Goal: Task Accomplishment & Management: Use online tool/utility

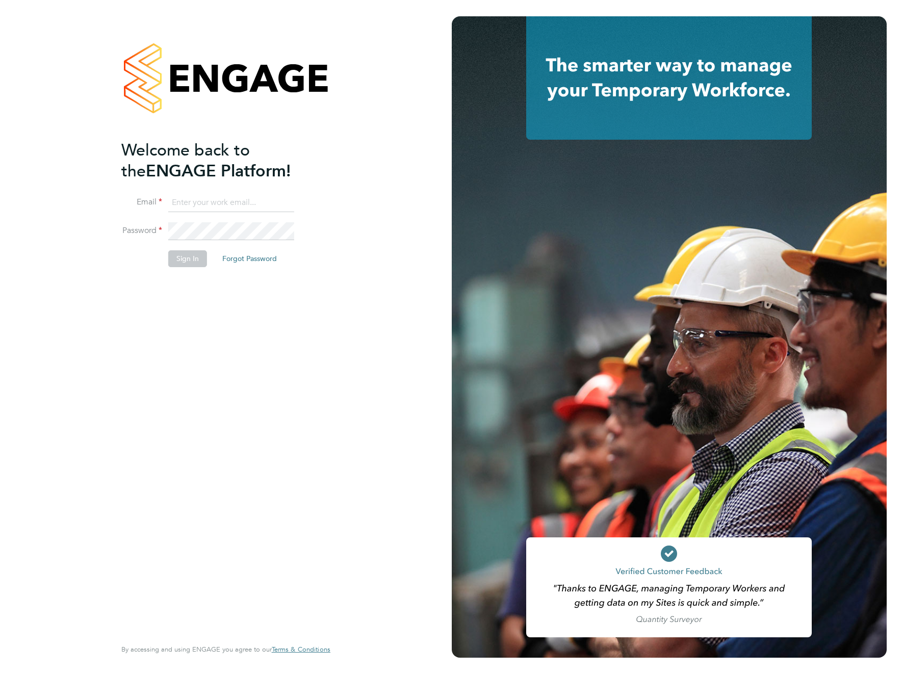
type input "[EMAIL_ADDRESS][DOMAIN_NAME]"
click at [186, 264] on button "Sign In" at bounding box center [187, 258] width 39 height 16
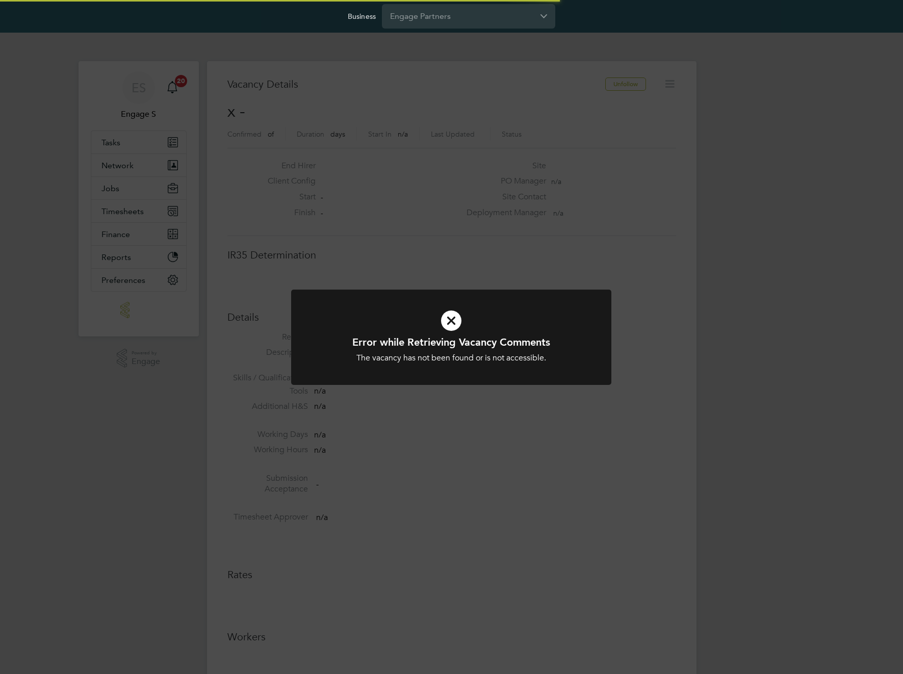
scroll to position [16, 220]
click at [505, 19] on input "Engage Partners" at bounding box center [468, 16] width 173 height 24
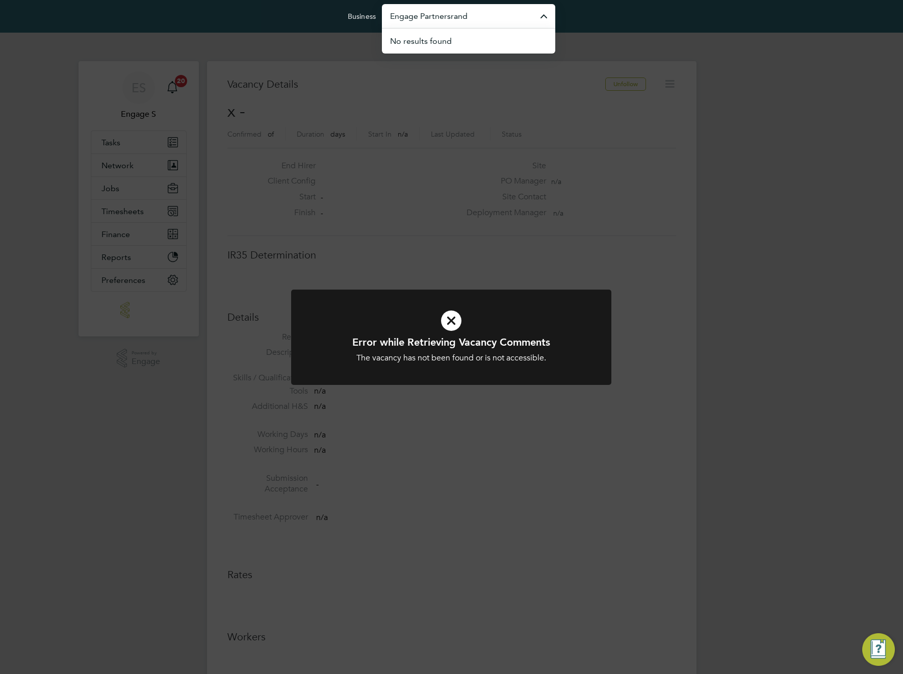
click at [505, 19] on input "Engage Partnersrand" at bounding box center [468, 16] width 173 height 24
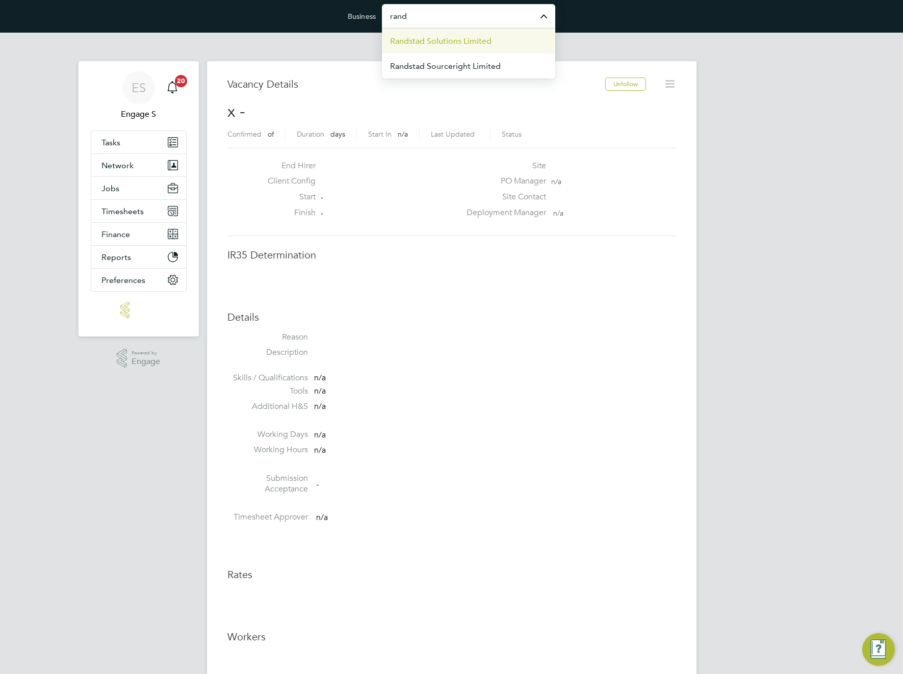
click at [503, 40] on li "Randstad Solutions Limited" at bounding box center [468, 41] width 173 height 25
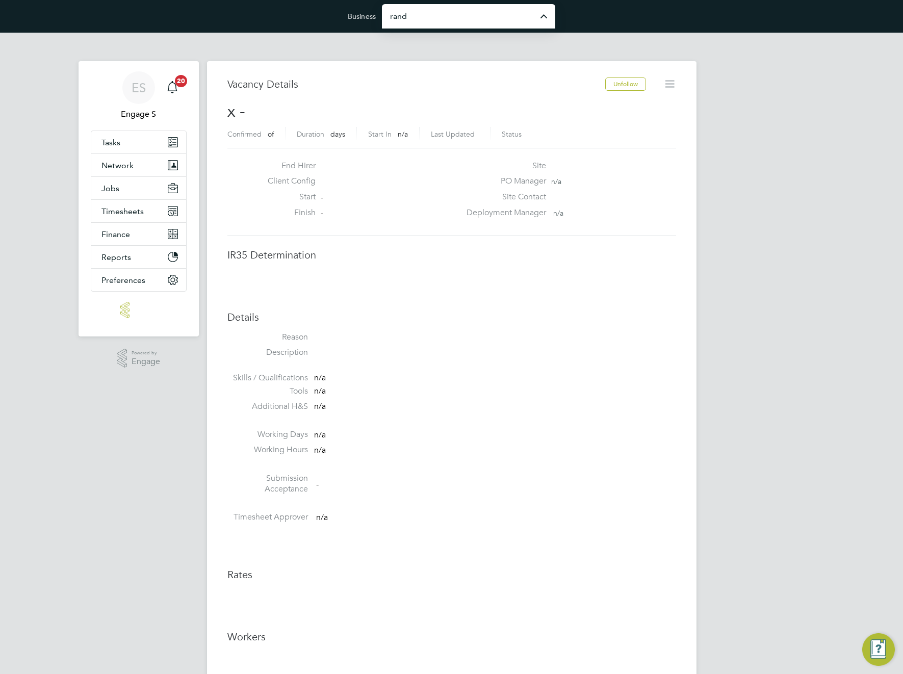
type input "Randstad Solutions Limited"
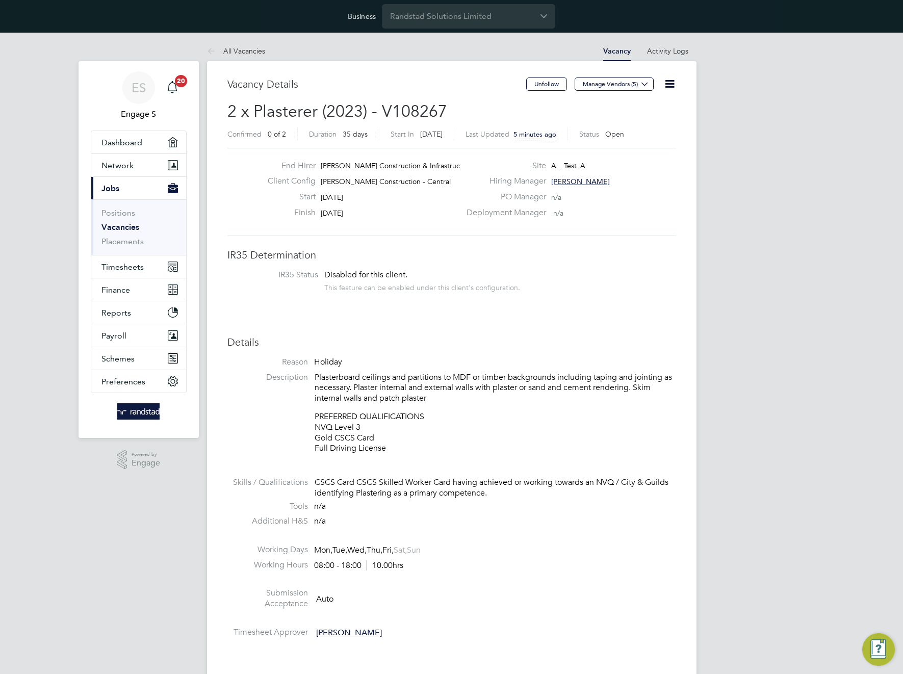
click at [669, 86] on icon at bounding box center [669, 83] width 13 height 13
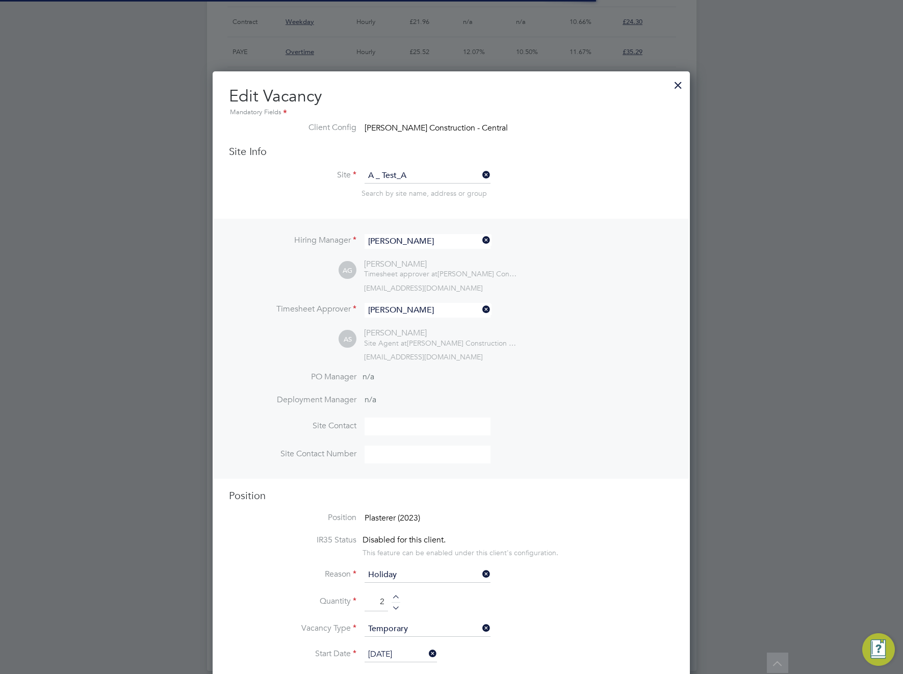
scroll to position [30, 54]
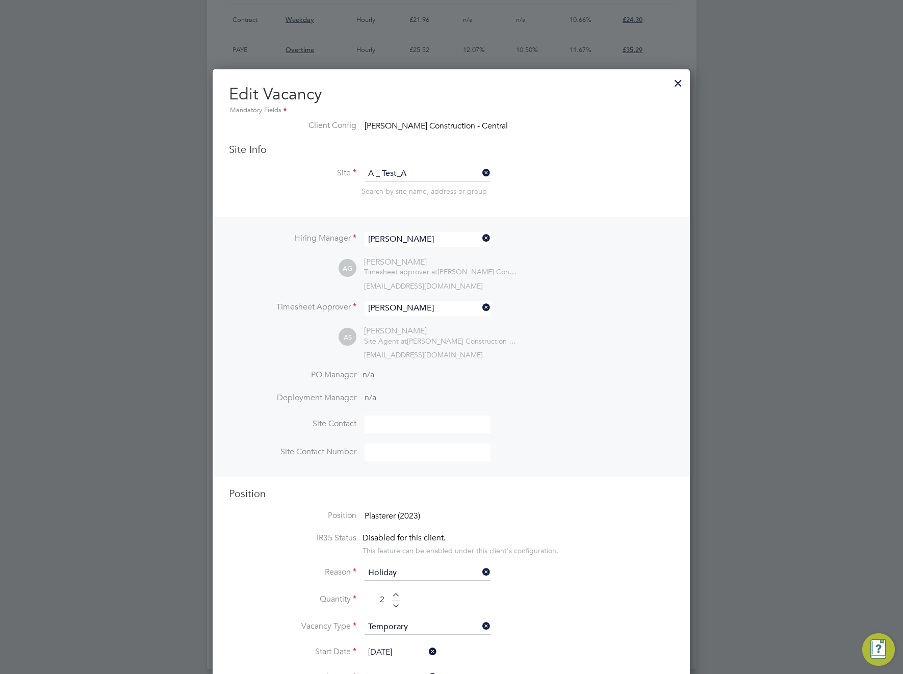
click at [396, 593] on div at bounding box center [396, 596] width 9 height 7
drag, startPoint x: 396, startPoint y: 593, endPoint x: 409, endPoint y: 575, distance: 22.6
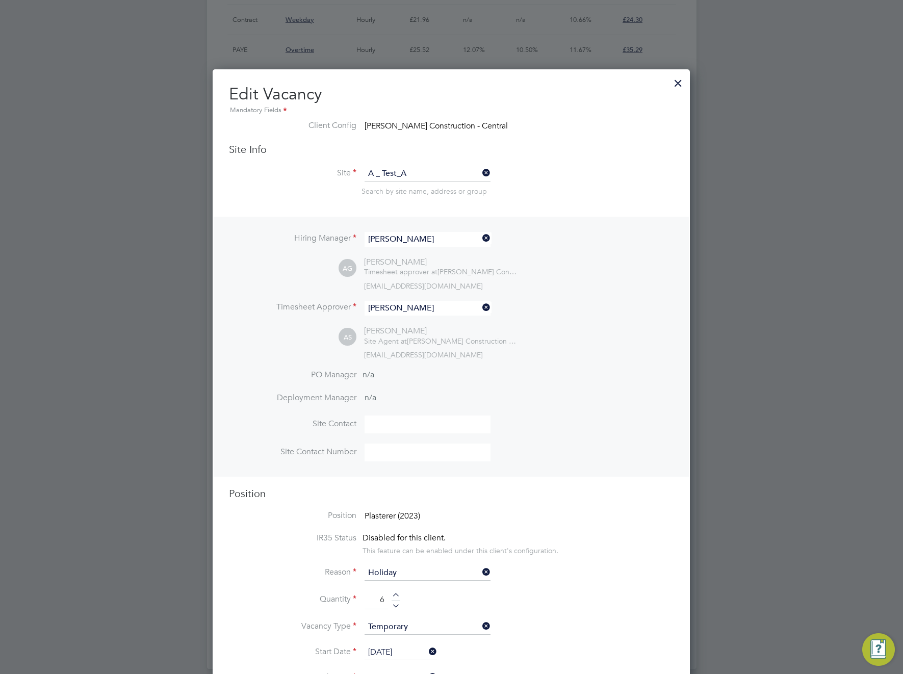
click at [398, 593] on div at bounding box center [396, 596] width 9 height 7
type input "7"
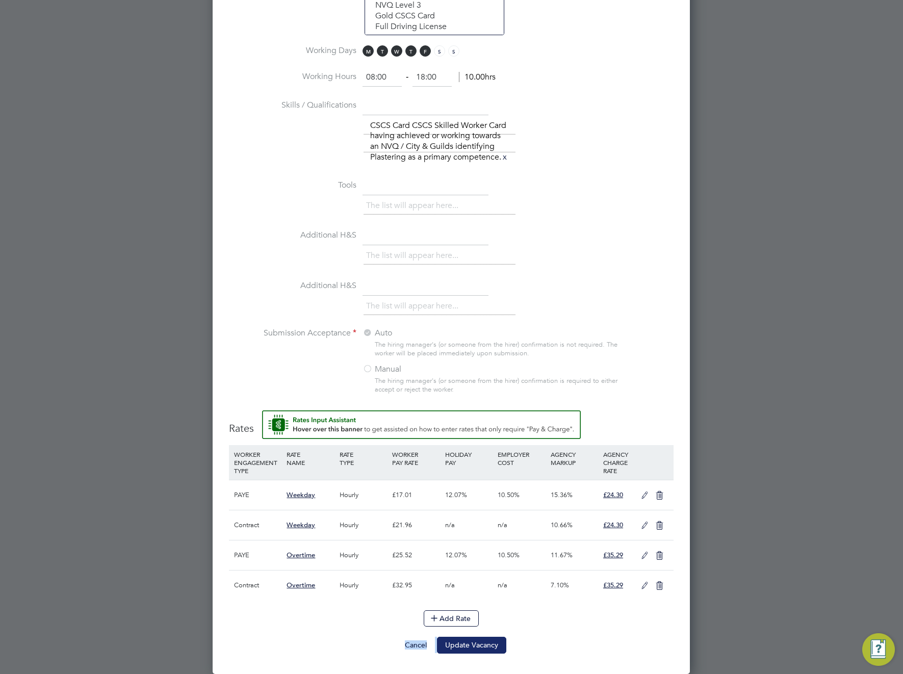
click at [474, 638] on ng-template "Hiring Manager Adam G AG Adam G Timesheet approver at Morgan Sindall Constructi…" at bounding box center [451, 71] width 445 height 1166
click at [475, 649] on button "Update Vacancy" at bounding box center [471, 645] width 69 height 16
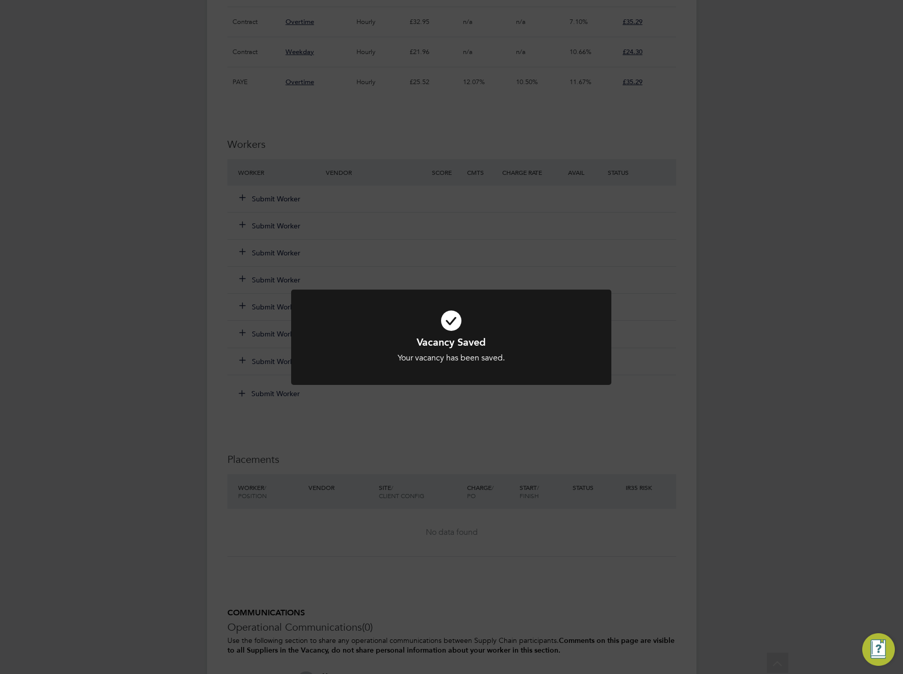
click at [267, 233] on div "Vacancy Saved Your vacancy has been saved. Cancel Okay" at bounding box center [451, 337] width 903 height 674
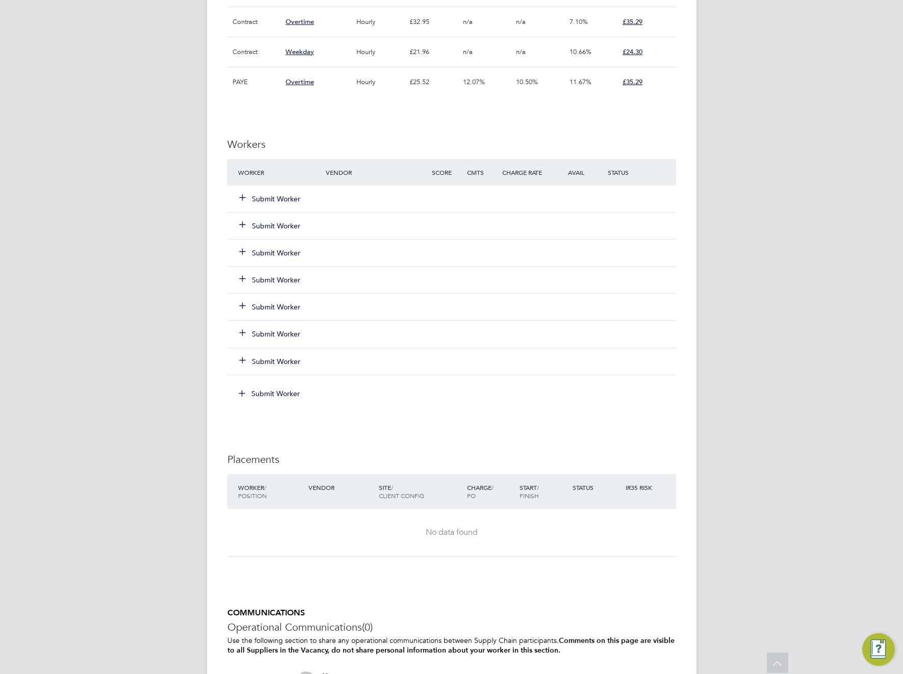
click at [267, 248] on button "Submit Worker" at bounding box center [270, 253] width 61 height 10
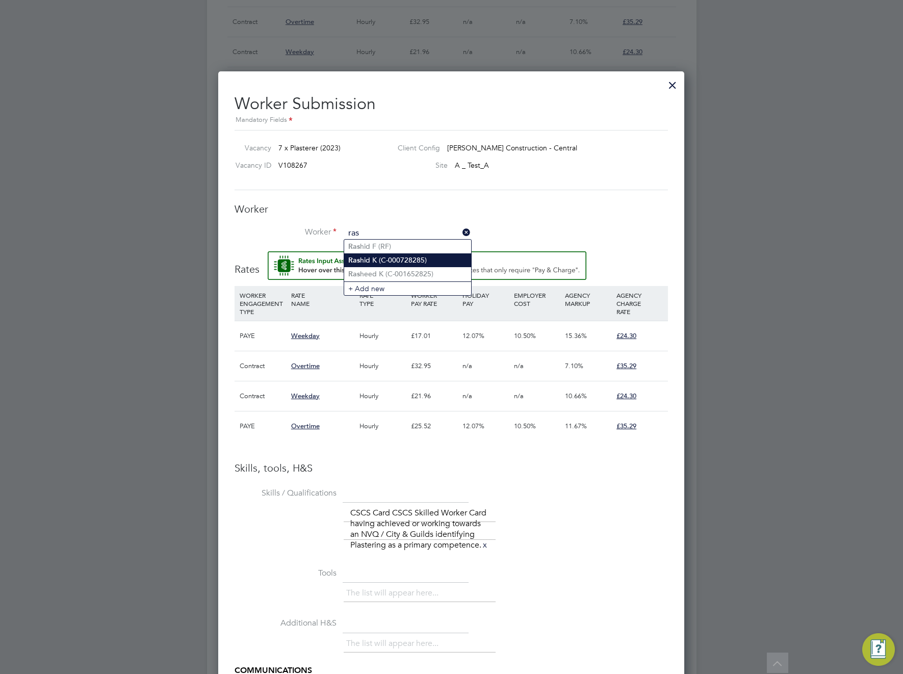
type input "Rashid K (C-000728285)"
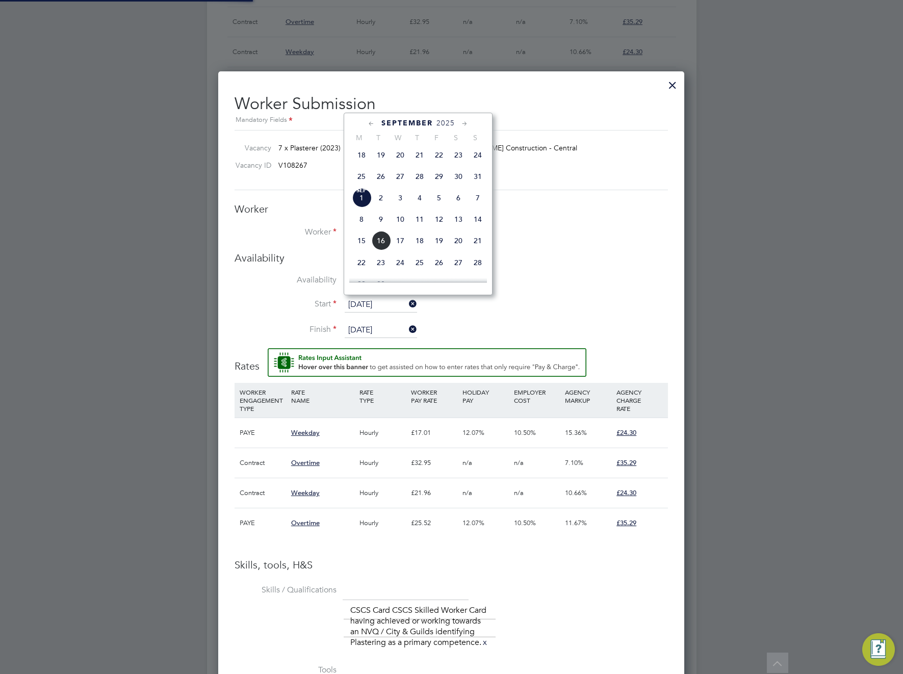
click at [360, 159] on span "18" at bounding box center [361, 154] width 19 height 19
type input "18 Aug 2025"
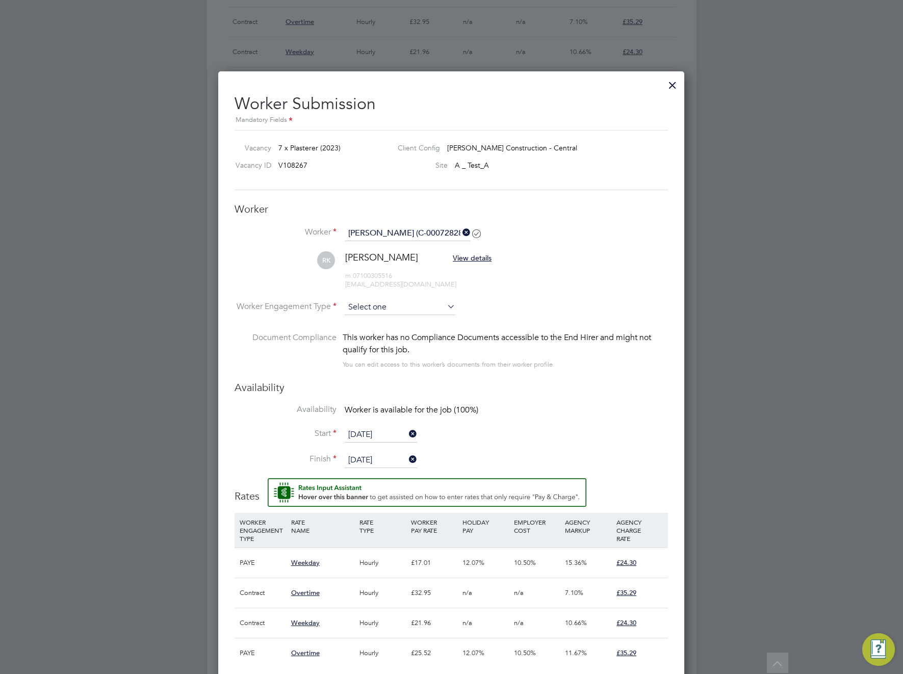
click at [421, 305] on input at bounding box center [400, 307] width 111 height 15
click at [400, 335] on li "PAYE" at bounding box center [400, 331] width 112 height 13
type input "PAYE"
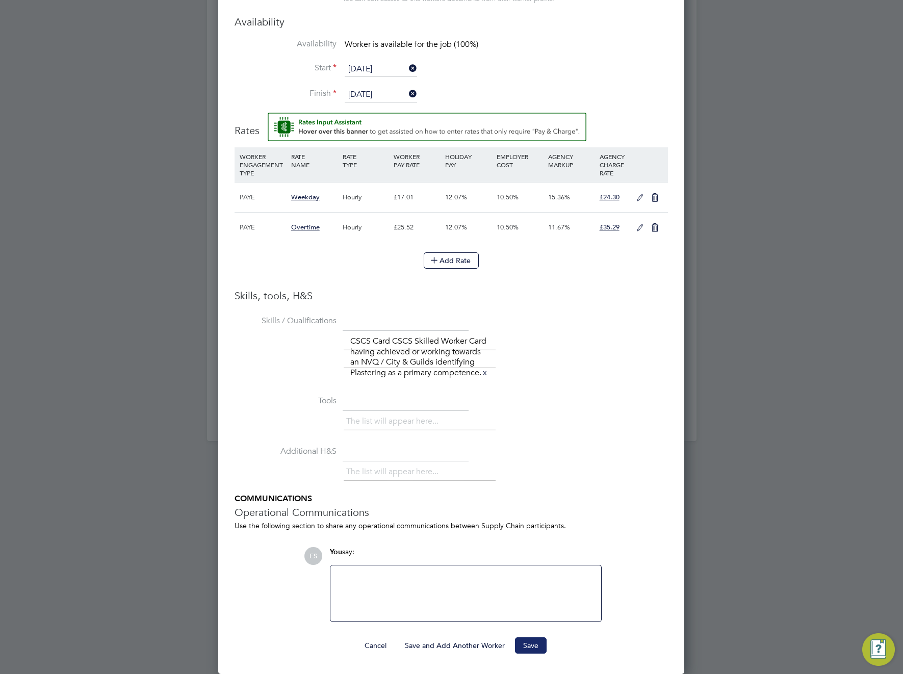
click at [529, 644] on button "Save" at bounding box center [531, 645] width 32 height 16
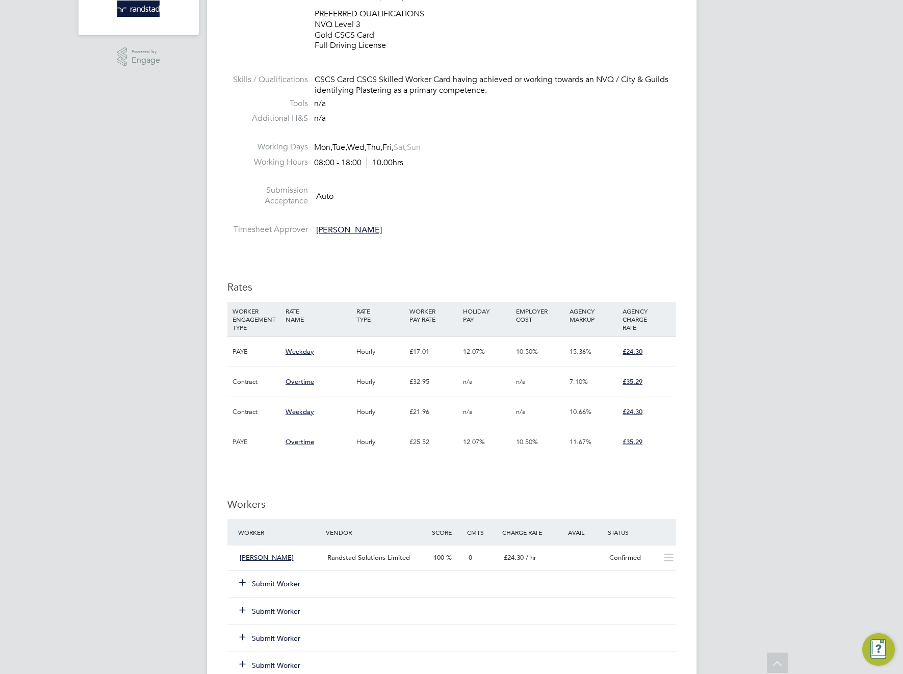
scroll to position [0, 0]
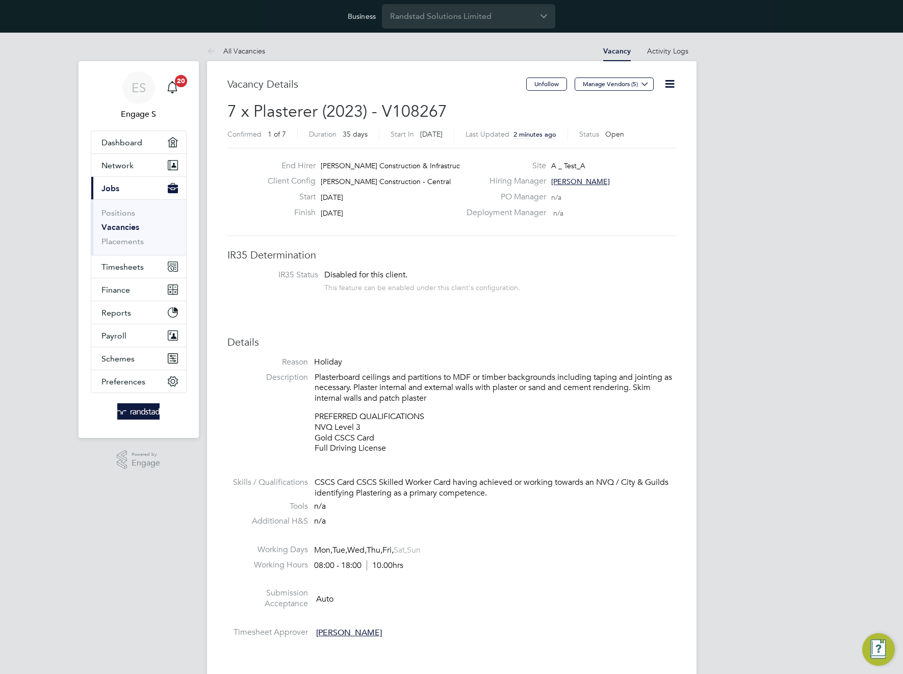
click at [83, 1] on div "Business Randstad Solutions Limited" at bounding box center [451, 16] width 903 height 33
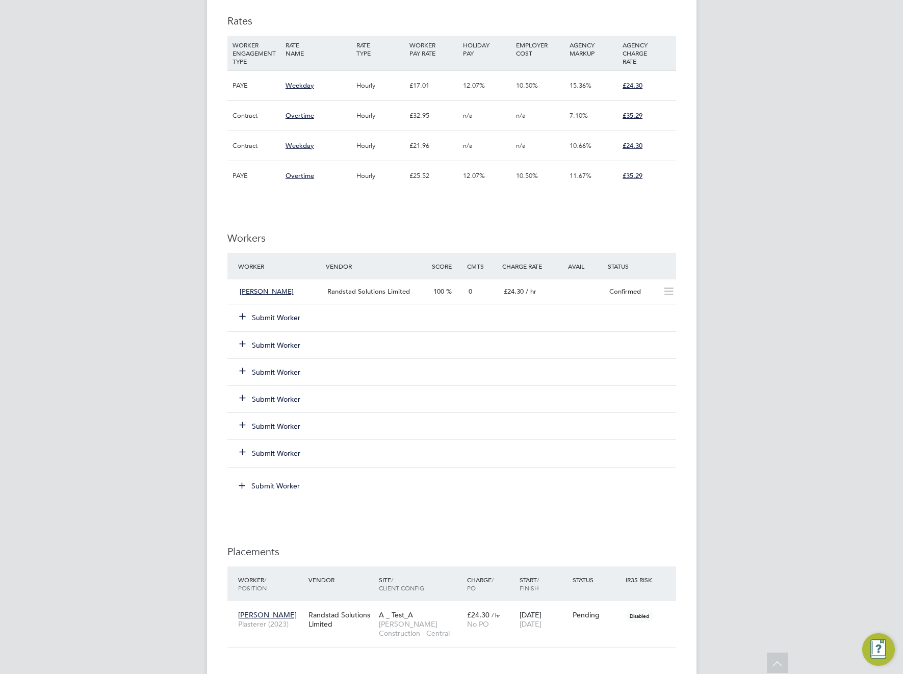
scroll to position [876, 0]
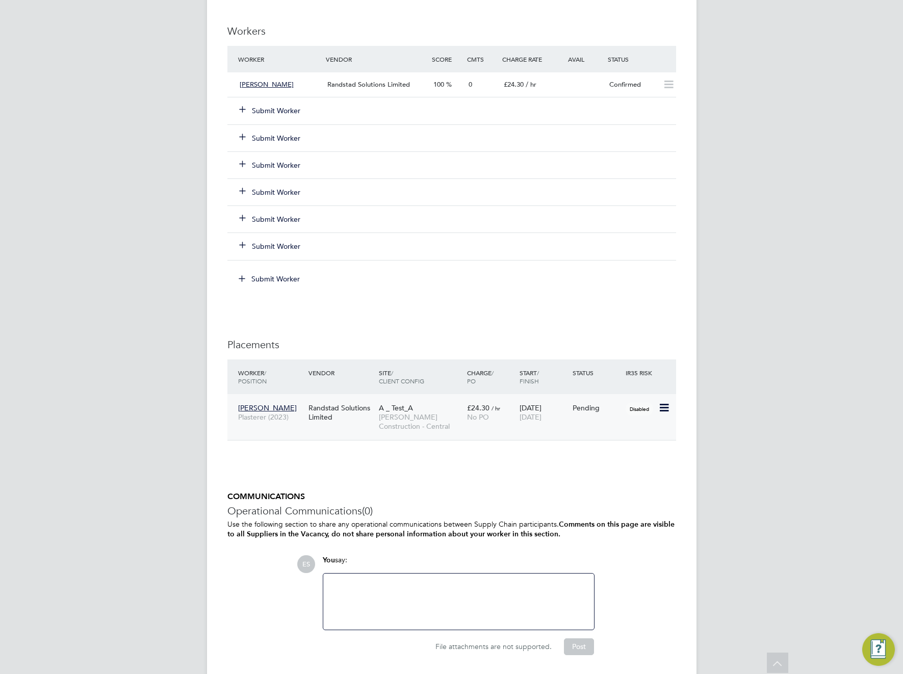
click at [664, 402] on icon at bounding box center [663, 408] width 10 height 12
click at [603, 463] on li "Start" at bounding box center [632, 459] width 72 height 14
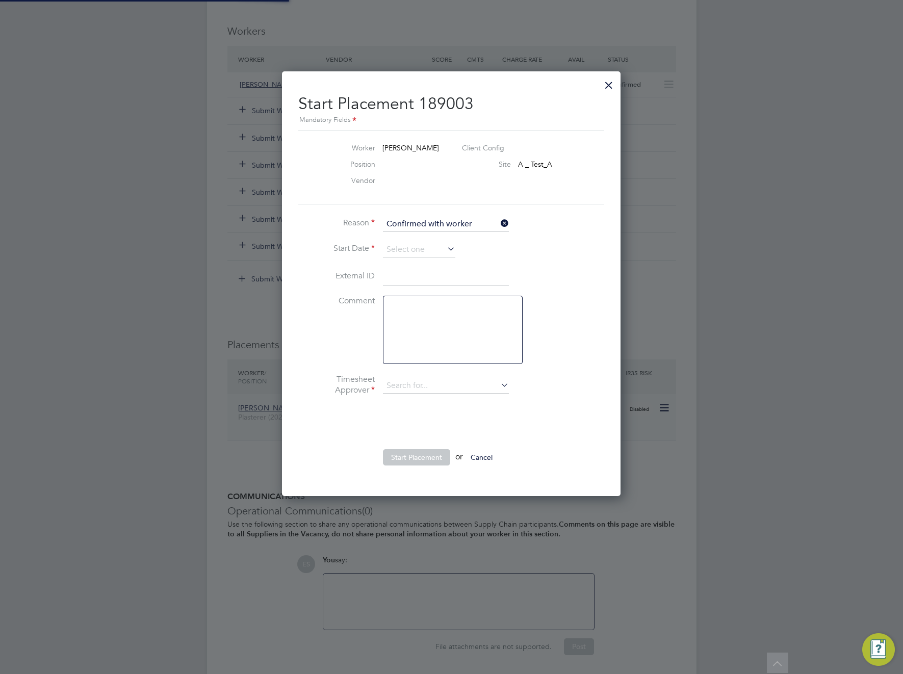
scroll to position [10, 126]
type input "Adam S"
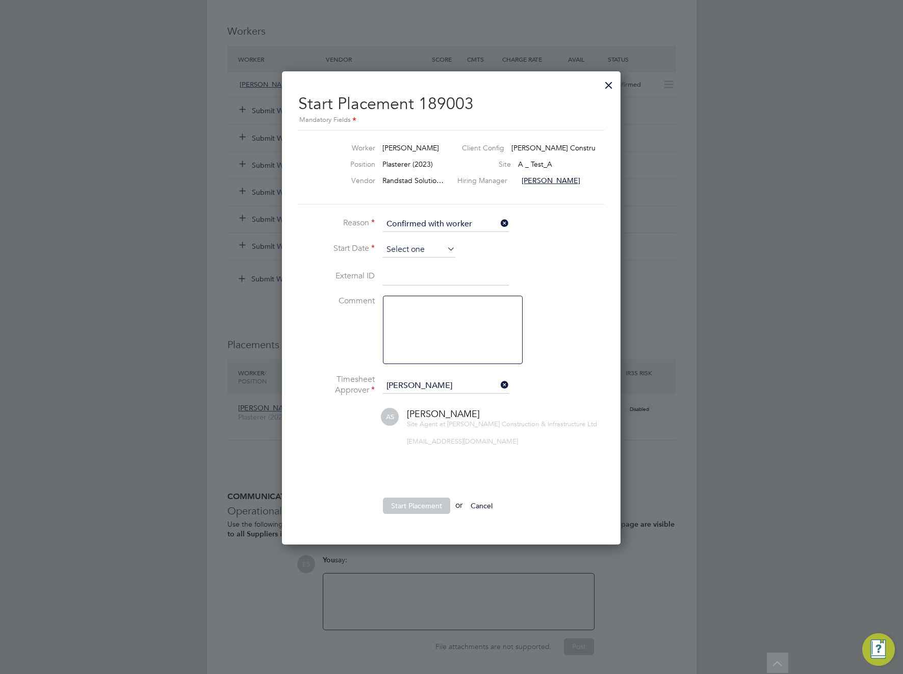
click at [413, 249] on input at bounding box center [419, 249] width 72 height 15
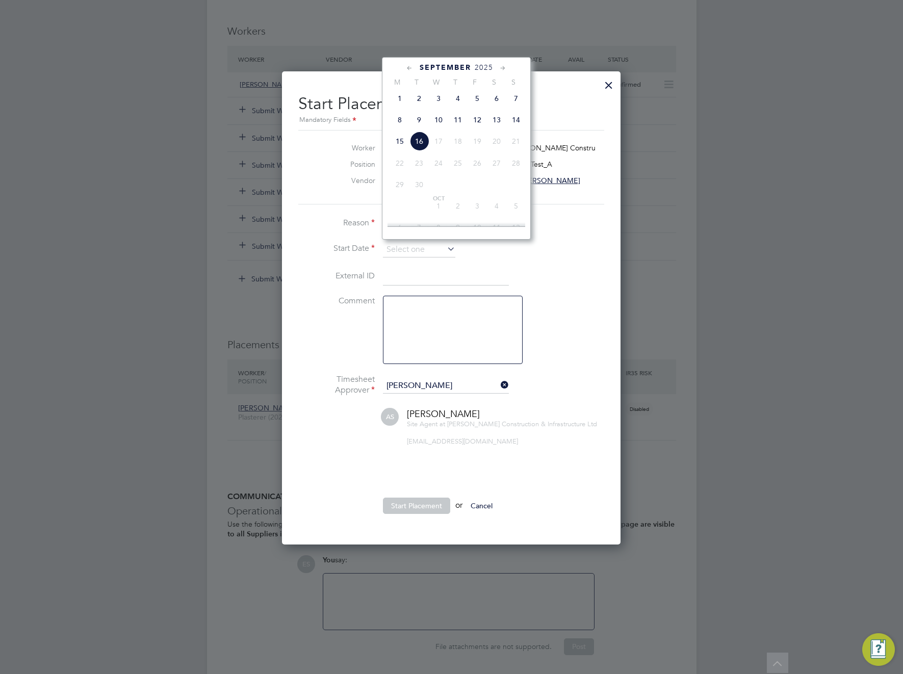
click at [403, 94] on span "Sep" at bounding box center [399, 91] width 19 height 5
type input "01 Sep 2025"
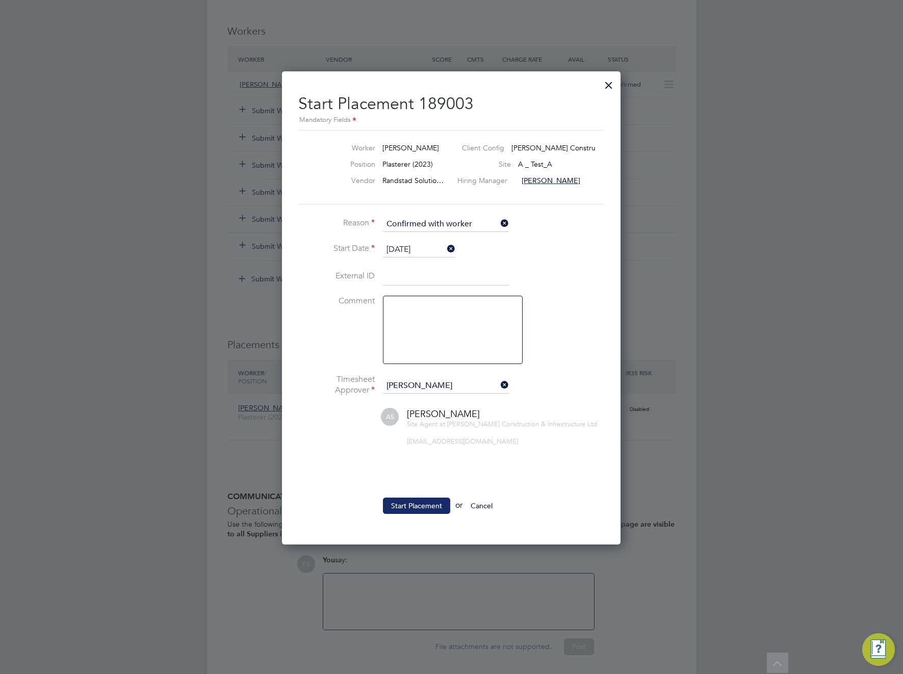
click at [413, 503] on button "Start Placement" at bounding box center [416, 506] width 67 height 16
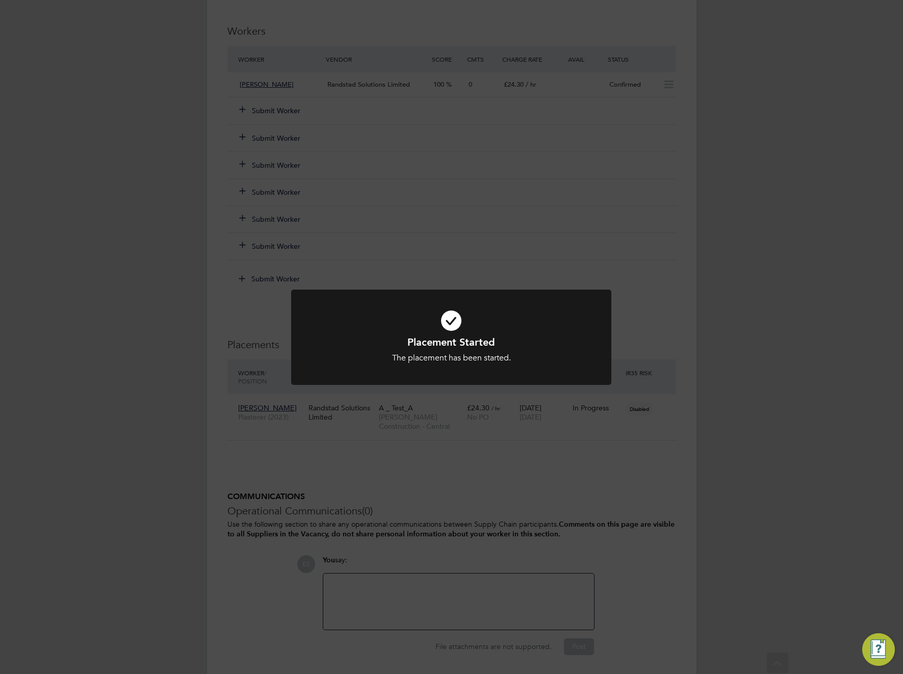
click at [676, 438] on div "Placement Started The placement has been started. Cancel Okay" at bounding box center [451, 337] width 903 height 674
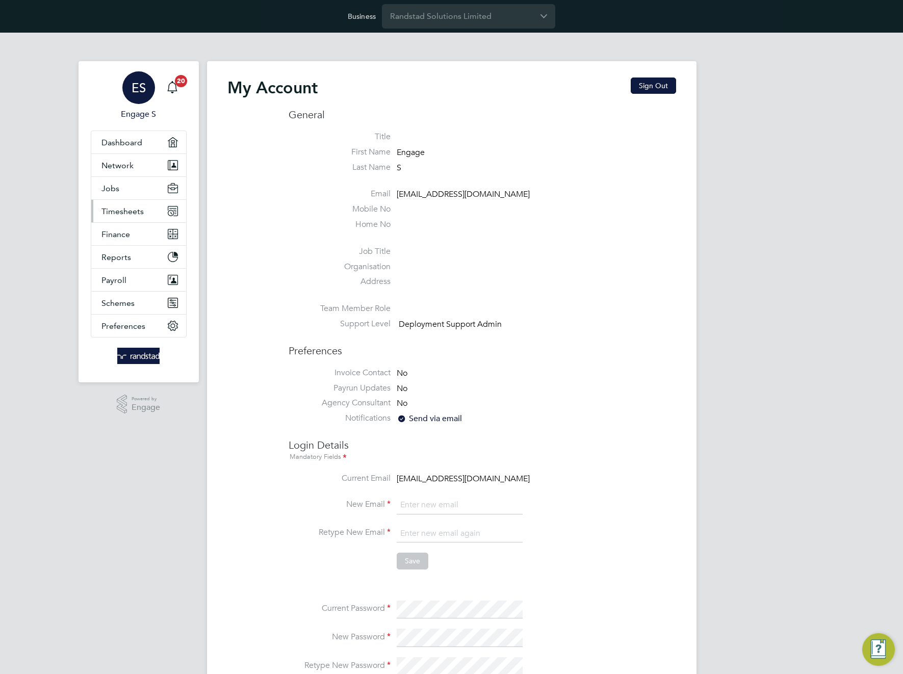
click at [133, 212] on span "Timesheets" at bounding box center [122, 211] width 42 height 10
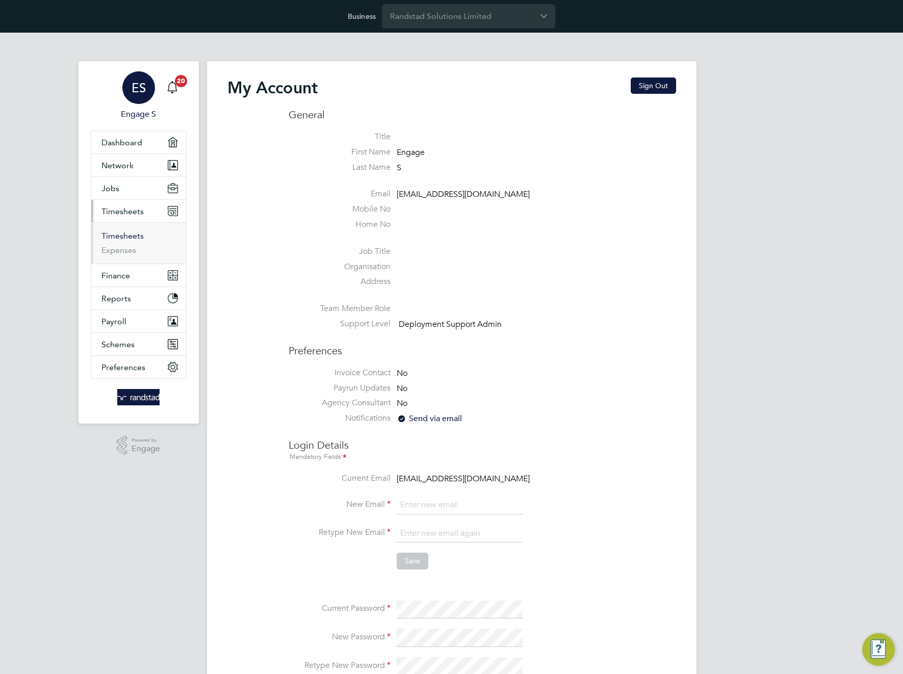
click at [122, 239] on link "Timesheets" at bounding box center [122, 236] width 42 height 10
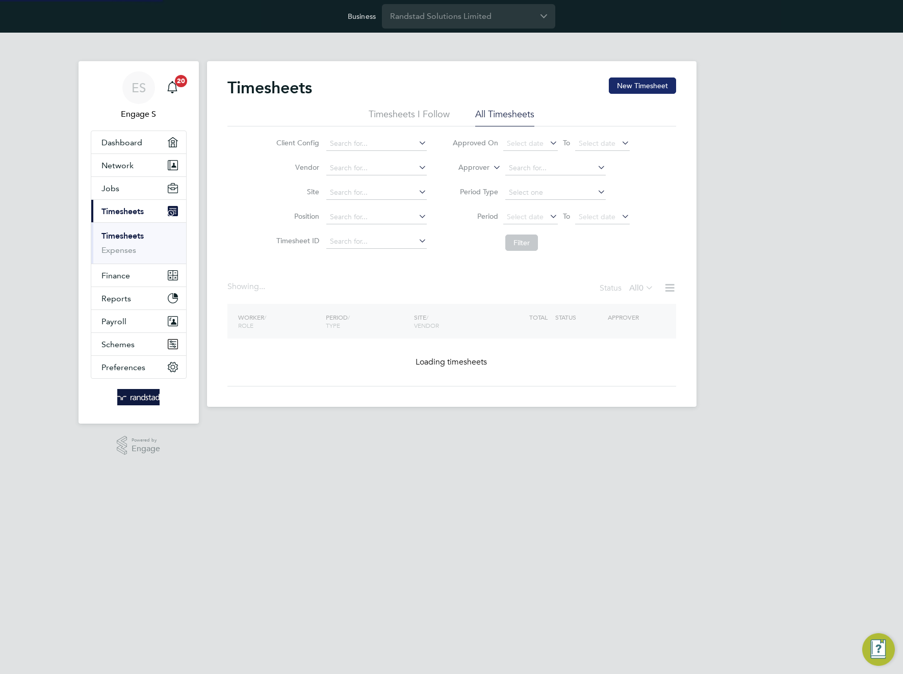
click at [627, 89] on button "New Timesheet" at bounding box center [642, 85] width 67 height 16
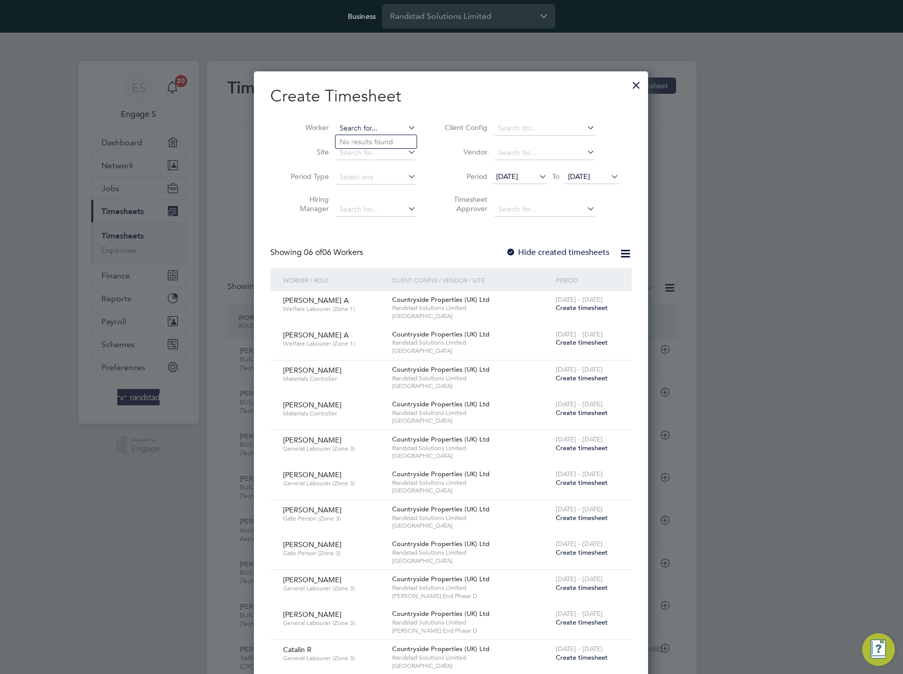
click at [370, 130] on input at bounding box center [376, 128] width 80 height 14
click at [366, 154] on li "Rash id K" at bounding box center [375, 156] width 81 height 14
type input "Rashid K"
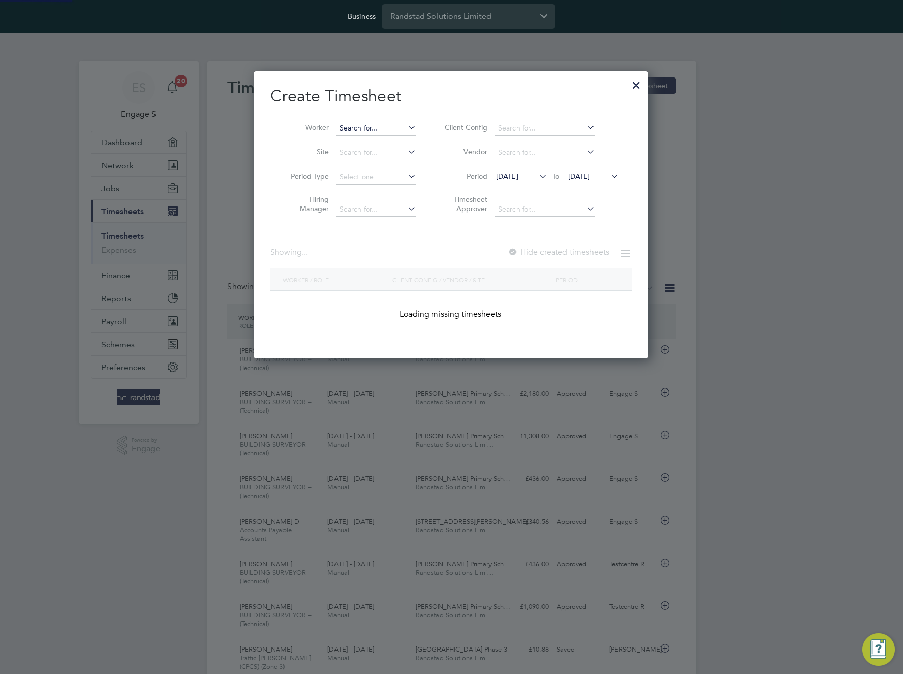
click at [376, 130] on input at bounding box center [376, 128] width 80 height 14
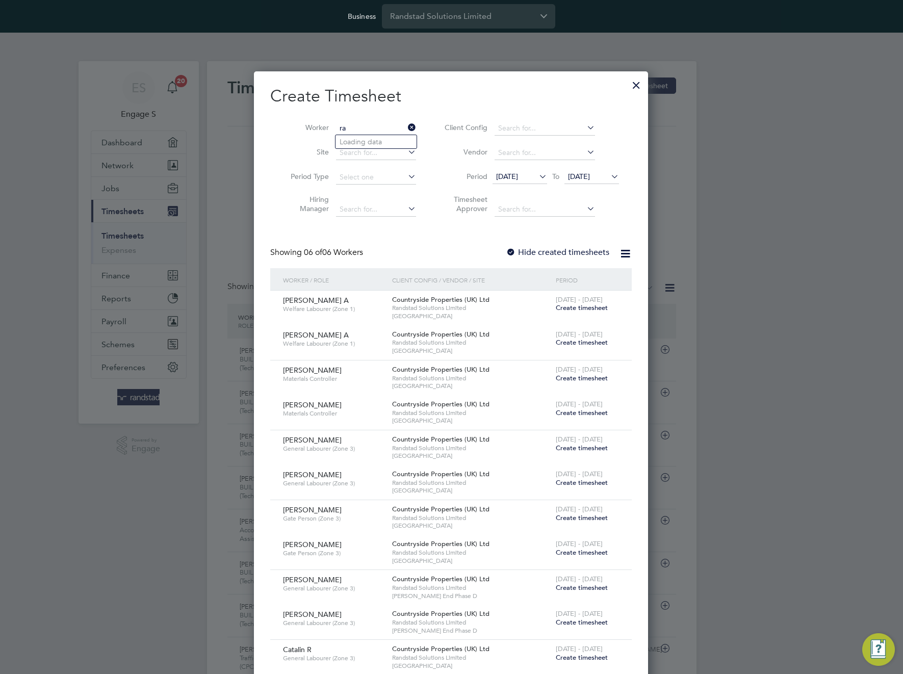
type input "ras"
click at [635, 83] on div at bounding box center [636, 82] width 18 height 18
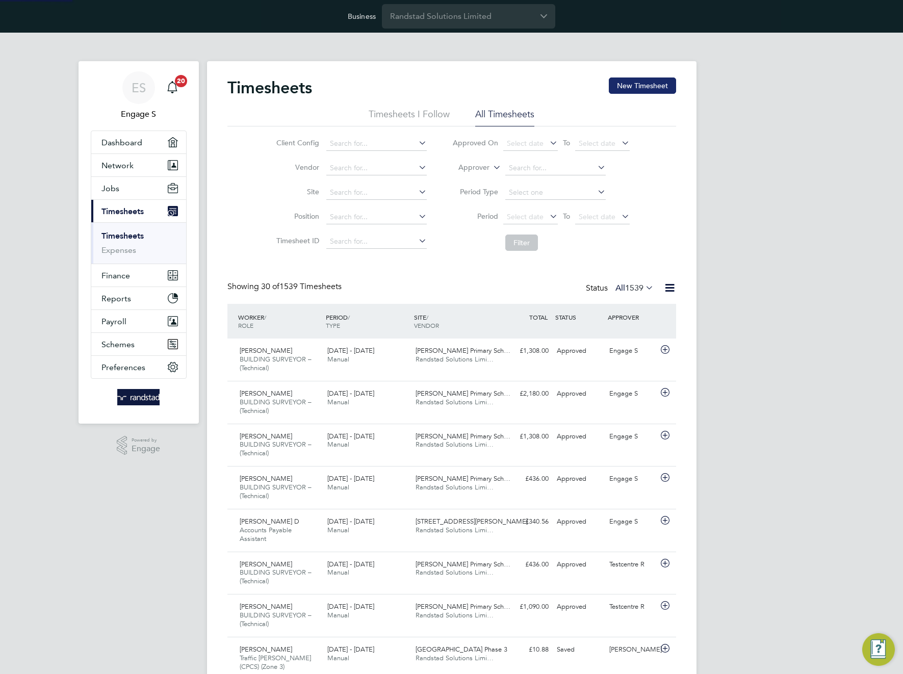
click at [638, 85] on button "New Timesheet" at bounding box center [642, 85] width 67 height 16
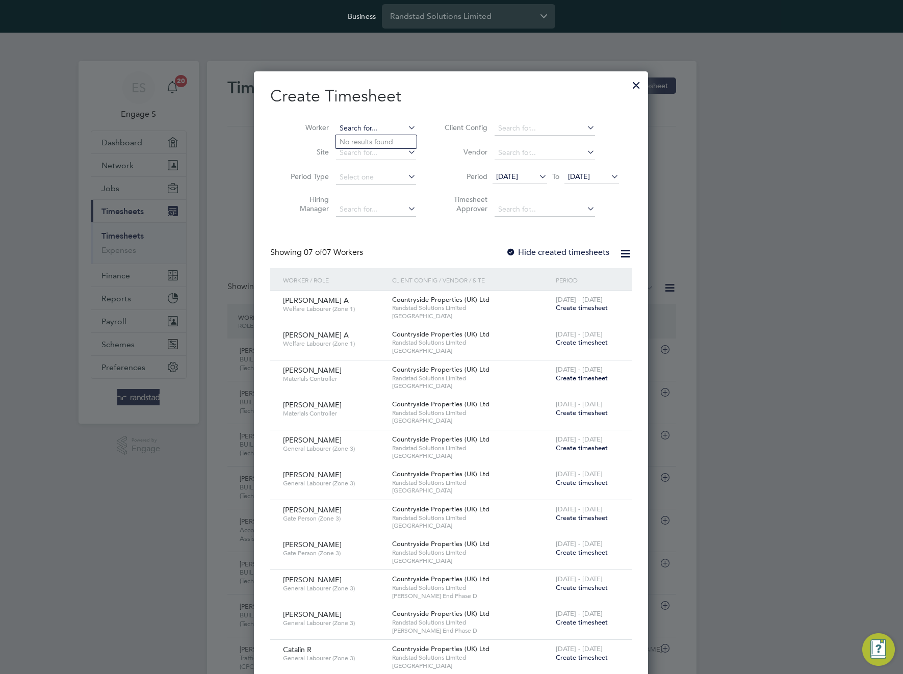
click at [367, 127] on input at bounding box center [376, 128] width 80 height 14
click at [367, 127] on input "rs" at bounding box center [376, 128] width 80 height 14
type input "e"
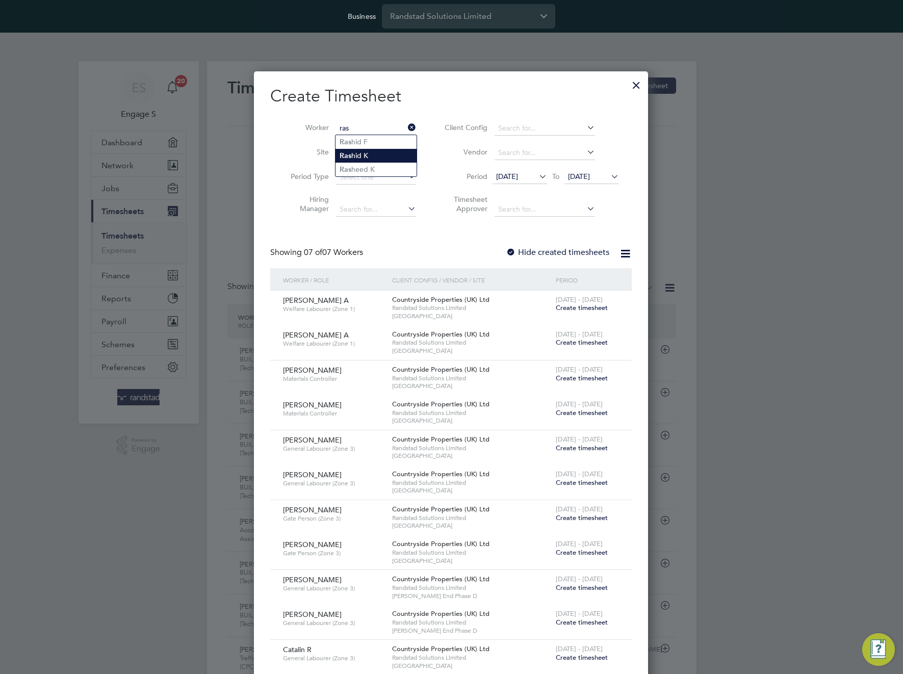
click at [360, 154] on li "Ras hid K" at bounding box center [375, 156] width 81 height 14
type input "Rashid K"
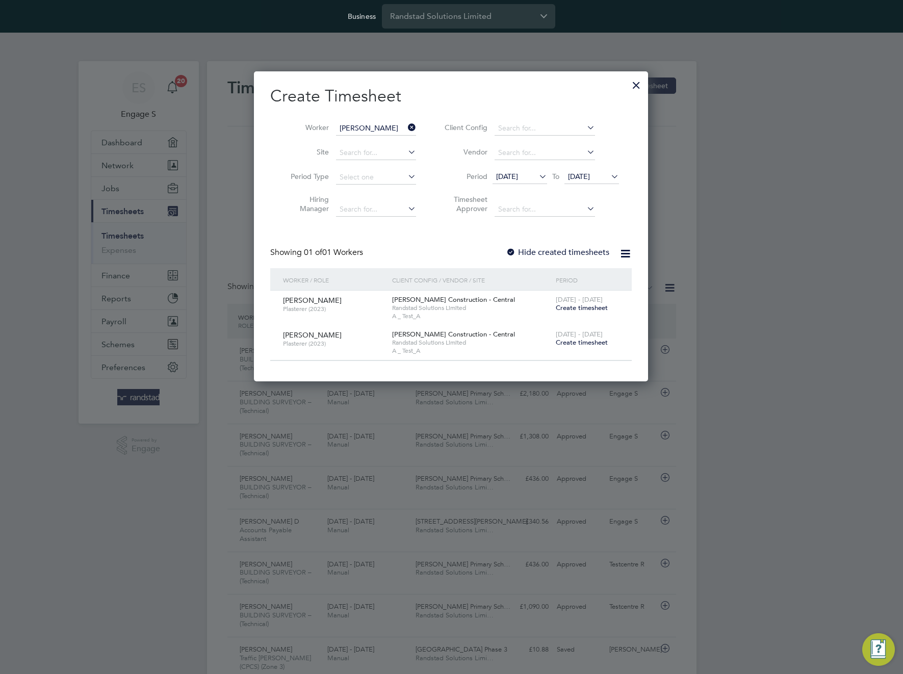
click at [530, 180] on span "02 Sep 2025" at bounding box center [519, 177] width 55 height 14
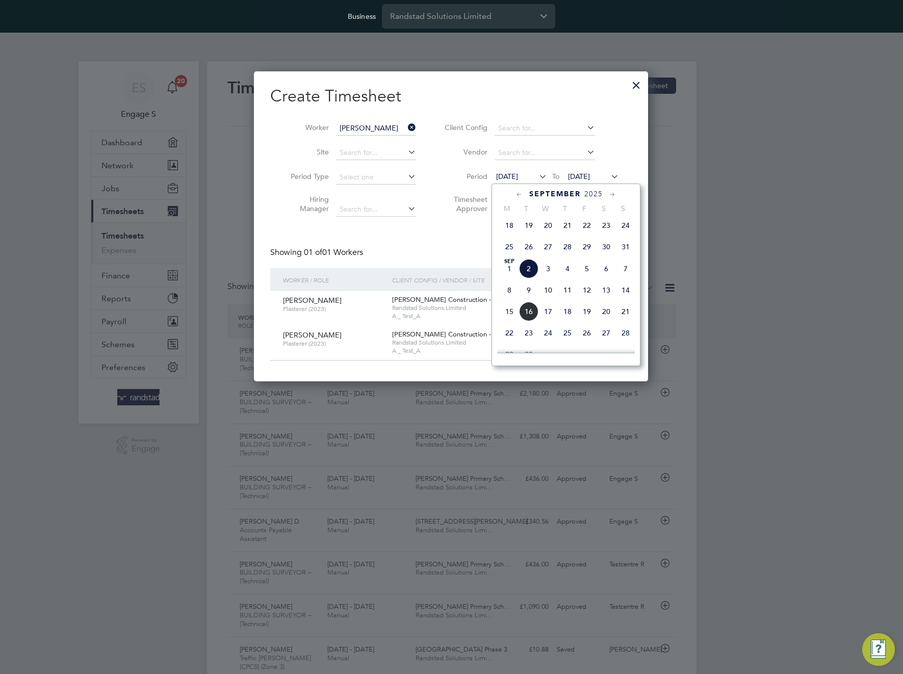
click at [505, 278] on span "Sep 1" at bounding box center [509, 268] width 19 height 19
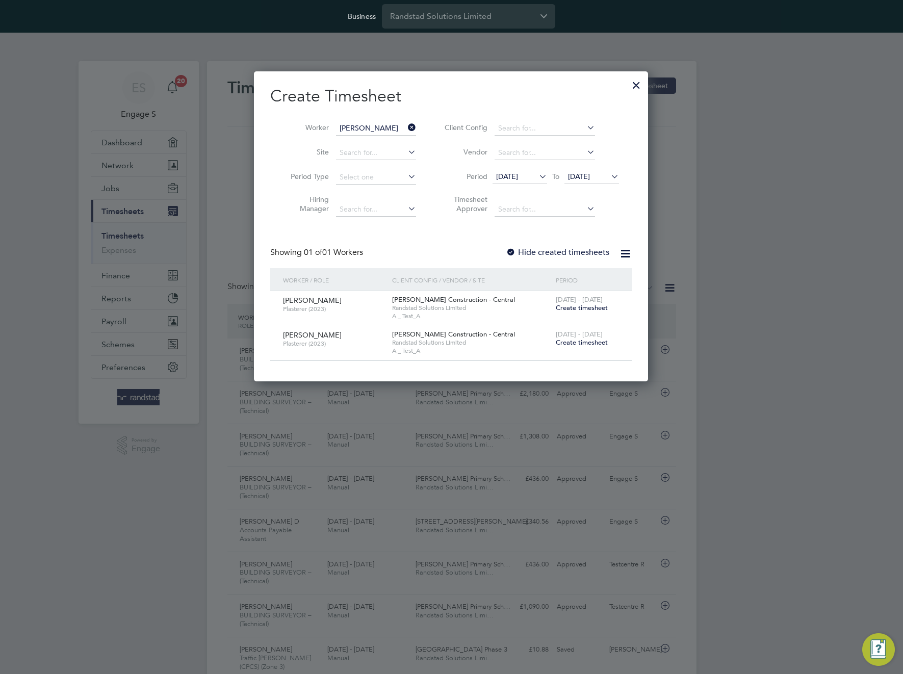
click at [578, 301] on span "30 Aug - 5 Sep 2025" at bounding box center [579, 299] width 47 height 9
click at [576, 306] on span "Create timesheet" at bounding box center [582, 307] width 52 height 9
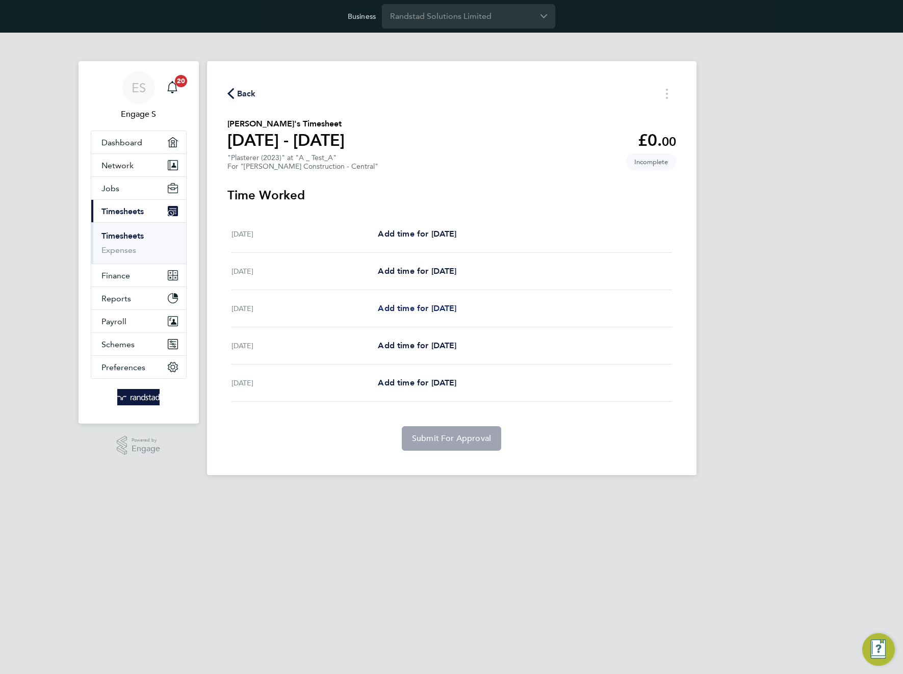
click at [440, 306] on span "Add time for Wed 03 Sep" at bounding box center [417, 308] width 79 height 10
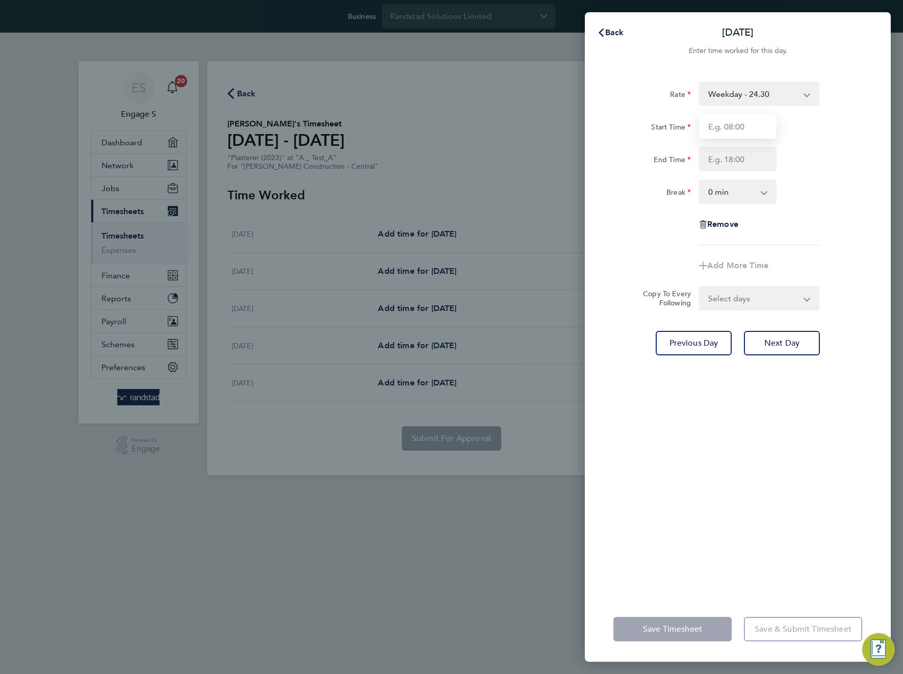
click at [734, 135] on input "Start Time" at bounding box center [737, 126] width 77 height 24
type input "11:00"
click at [735, 163] on input "End Time" at bounding box center [737, 159] width 77 height 24
type input "22:00"
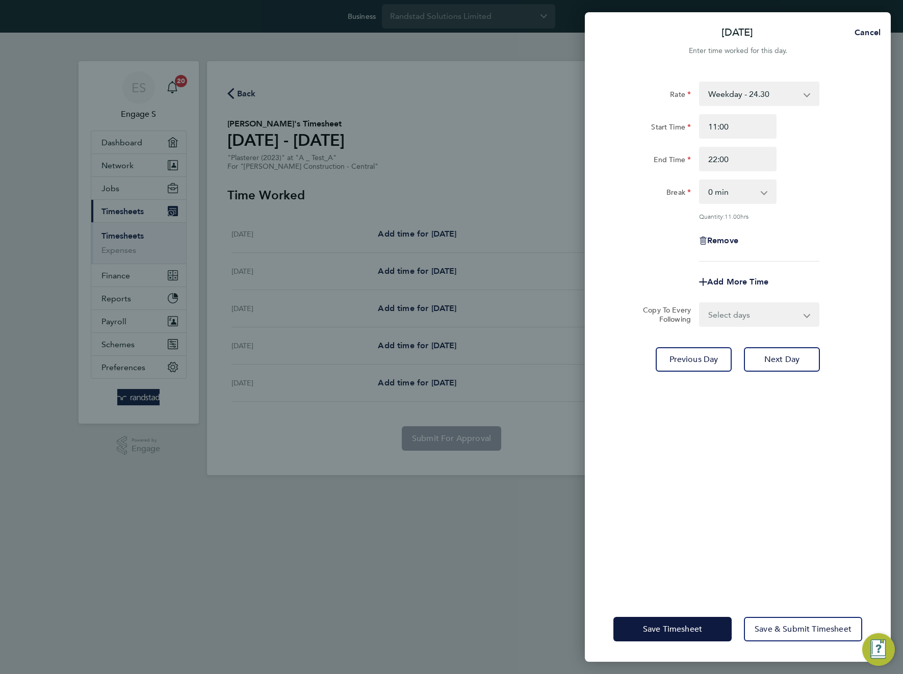
click at [794, 179] on div "Break 0 min 15 min 30 min 45 min 60 min 75 min 90 min" at bounding box center [737, 191] width 257 height 24
click at [790, 636] on button "Save & Submit Timesheet" at bounding box center [803, 629] width 118 height 24
